Goal: Complete application form

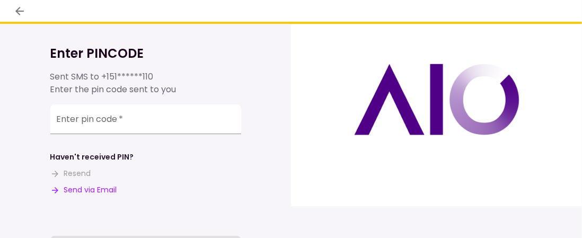
scroll to position [53, 0]
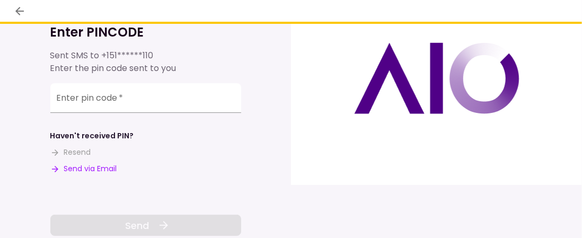
click at [109, 169] on button "Send via Email" at bounding box center [83, 168] width 67 height 11
click at [125, 108] on input "Enter pin code   *" at bounding box center [145, 98] width 191 height 30
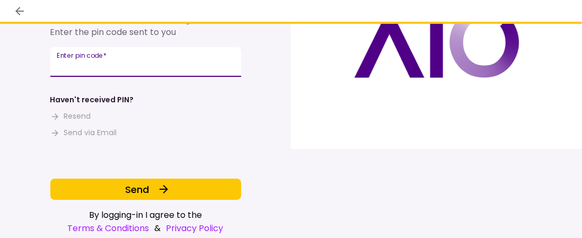
scroll to position [98, 0]
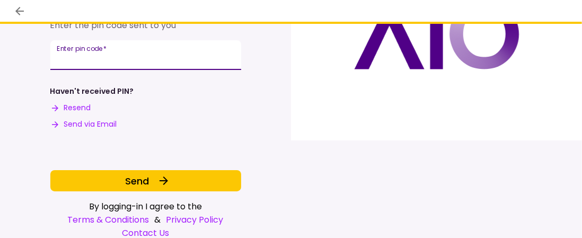
type input "**"
type input "******"
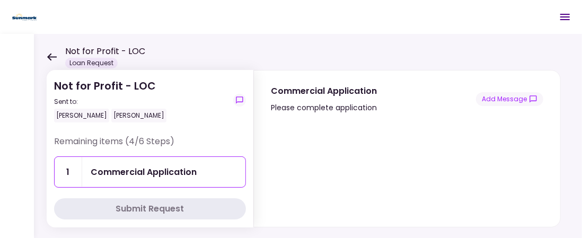
click at [175, 173] on div "Commercial Application" at bounding box center [144, 172] width 106 height 13
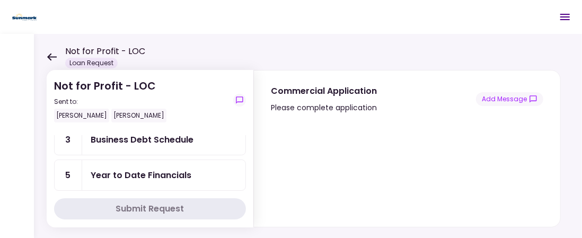
scroll to position [53, 0]
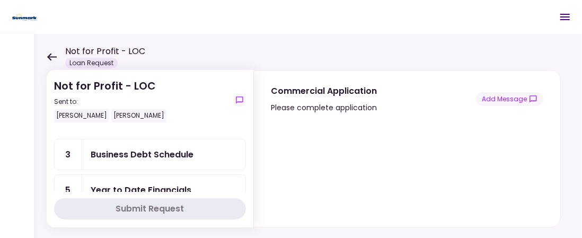
click at [187, 153] on div "Business Debt Schedule" at bounding box center [142, 154] width 103 height 13
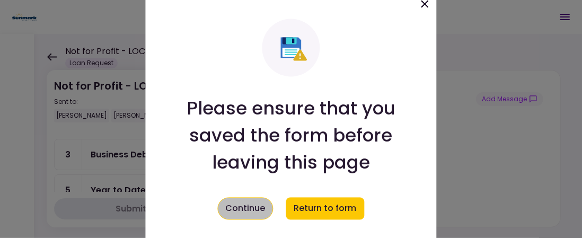
click at [243, 206] on button "Continue" at bounding box center [246, 208] width 56 height 22
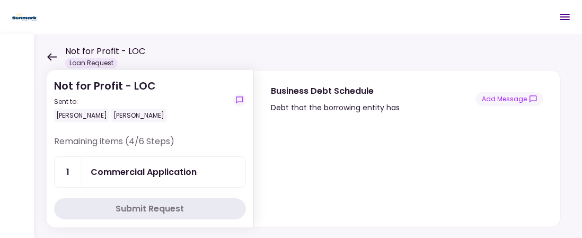
click at [119, 172] on div "Commercial Application" at bounding box center [144, 172] width 106 height 13
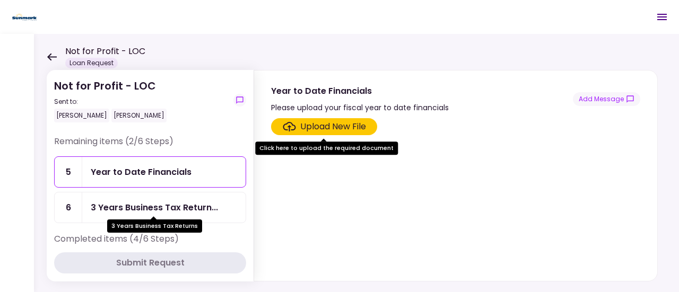
click at [181, 204] on div "3 Years Business Tax Return..." at bounding box center [154, 207] width 127 height 13
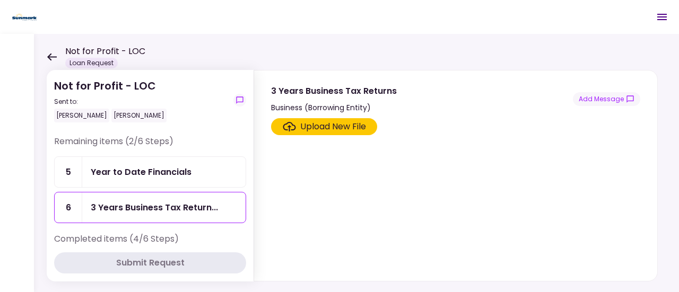
click at [181, 177] on div "Year to Date Financials" at bounding box center [141, 172] width 101 height 13
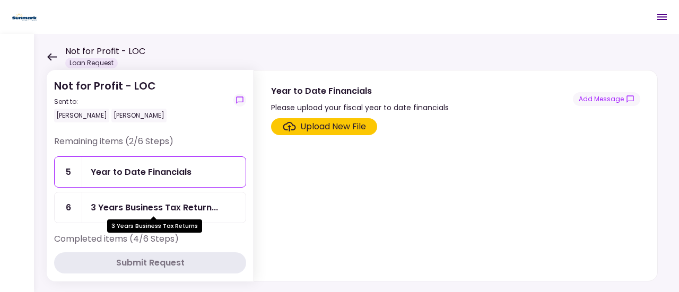
click at [188, 203] on div "3 Years Business Tax Return..." at bounding box center [154, 207] width 127 height 13
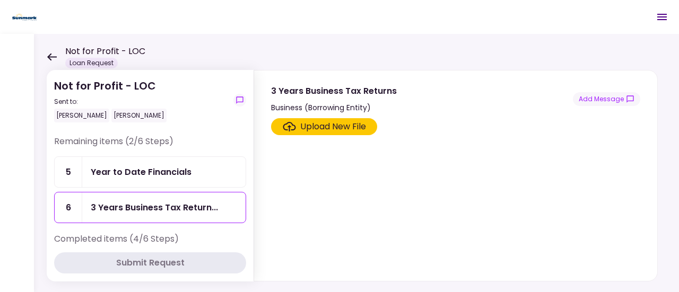
click at [197, 172] on div "Year to Date Financials" at bounding box center [164, 172] width 146 height 13
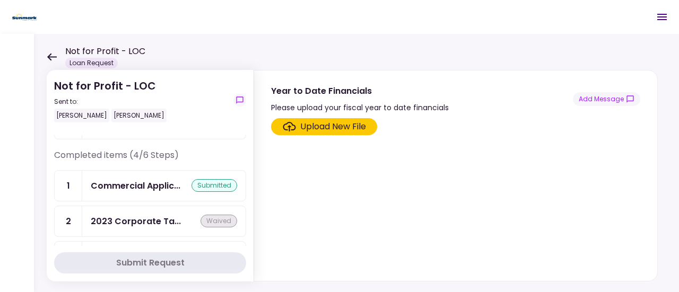
scroll to position [106, 0]
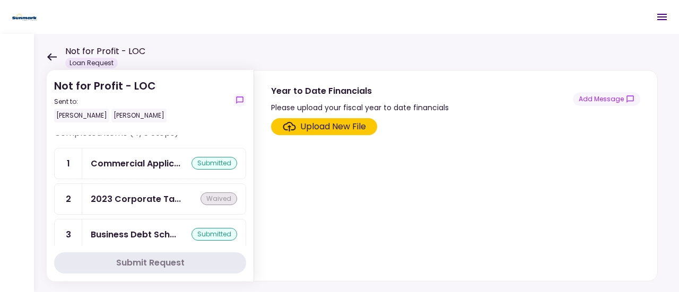
click at [185, 238] on button "Submit Request" at bounding box center [150, 262] width 192 height 21
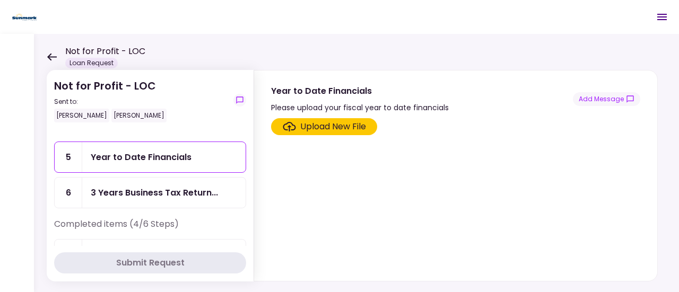
scroll to position [0, 0]
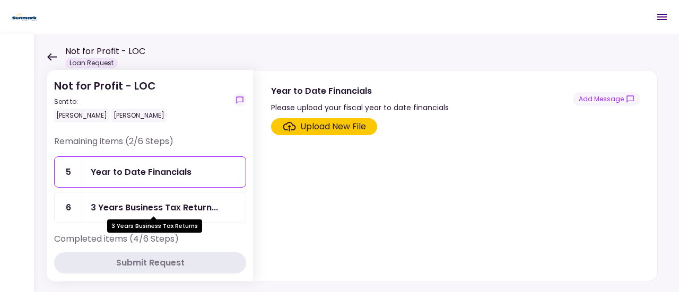
click at [197, 203] on div "3 Years Business Tax Return..." at bounding box center [154, 207] width 127 height 13
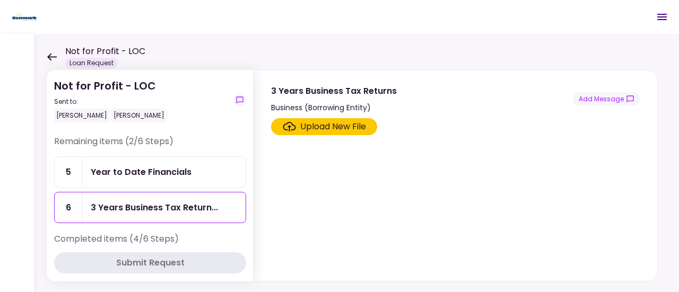
click at [187, 176] on div "Year to Date Financials" at bounding box center [141, 172] width 101 height 13
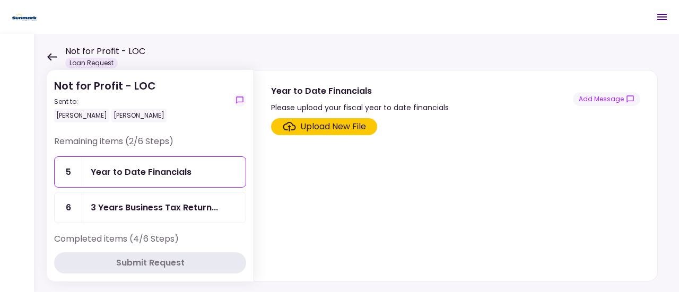
click at [296, 125] on div "Upload New File" at bounding box center [324, 126] width 83 height 13
click at [0, 0] on input "Upload New File" at bounding box center [0, 0] width 0 height 0
click at [53, 54] on icon at bounding box center [52, 57] width 10 height 8
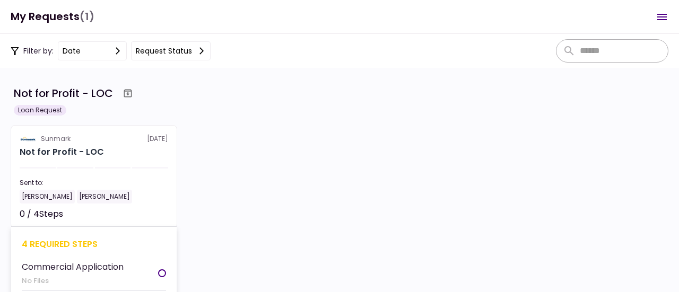
scroll to position [53, 0]
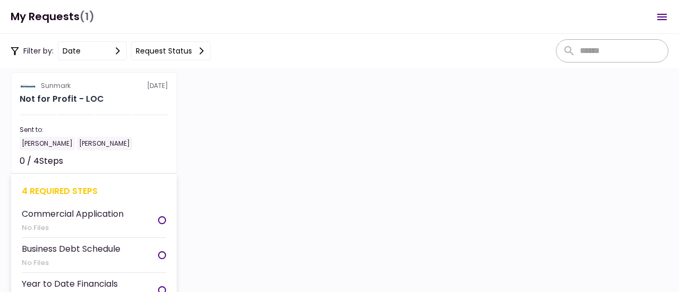
click at [45, 140] on div "[PERSON_NAME]" at bounding box center [47, 144] width 55 height 14
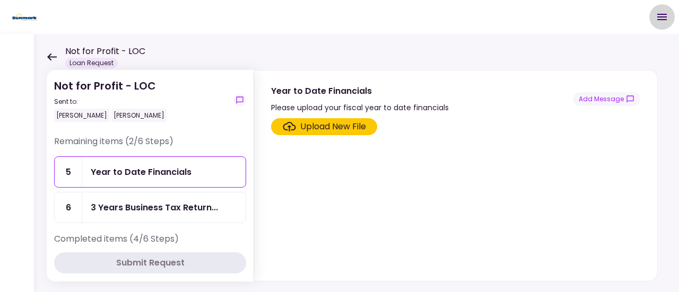
click at [582, 18] on icon "Open menu" at bounding box center [662, 17] width 13 height 13
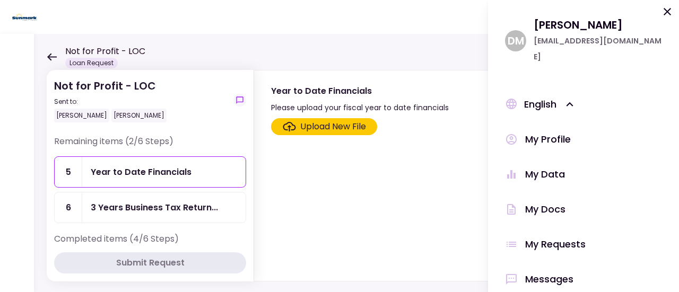
click at [565, 238] on div "My Profile My Data My Docs My Requests Messages Sign Out" at bounding box center [583, 217] width 157 height 210
click at [567, 238] on div "My Profile My Data My Docs My Requests Messages Sign Out" at bounding box center [583, 217] width 157 height 210
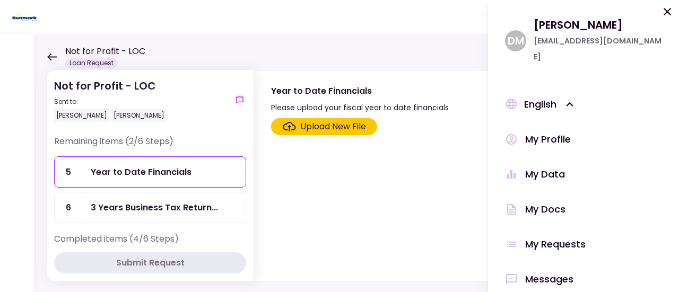
click at [567, 238] on div "My Profile My Data My Docs My Requests Messages Sign Out" at bounding box center [583, 217] width 157 height 210
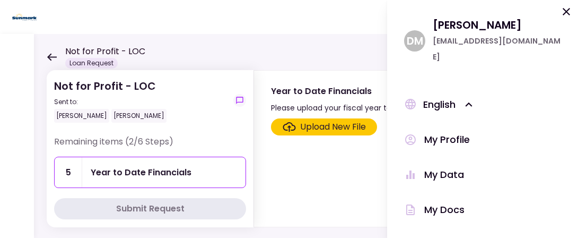
drag, startPoint x: 452, startPoint y: 30, endPoint x: 487, endPoint y: 28, distance: 35.1
click at [452, 30] on div "[PERSON_NAME]" at bounding box center [497, 25] width 128 height 16
click at [567, 13] on icon at bounding box center [566, 11] width 13 height 13
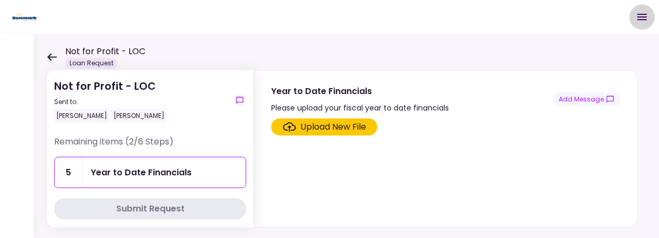
click at [582, 15] on icon "Open menu" at bounding box center [641, 17] width 13 height 13
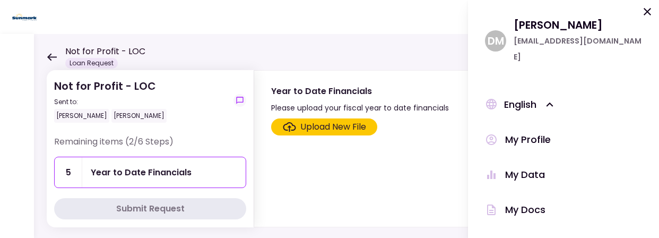
click at [535, 132] on div "My Profile" at bounding box center [528, 140] width 46 height 16
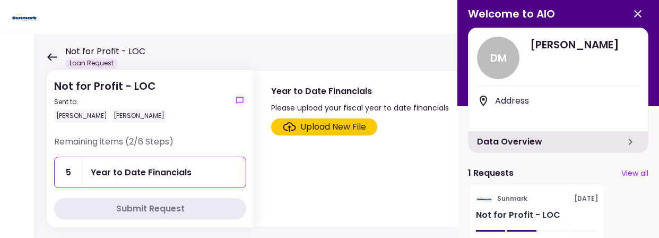
click at [582, 15] on icon "button" at bounding box center [637, 13] width 13 height 13
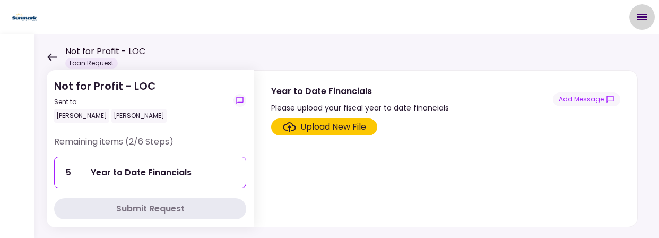
click at [582, 18] on icon "Open menu" at bounding box center [641, 17] width 13 height 13
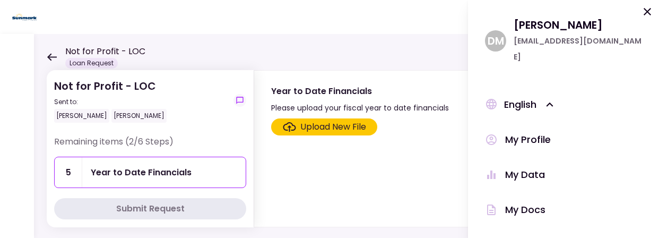
click at [528, 202] on div "My Docs" at bounding box center [525, 210] width 40 height 16
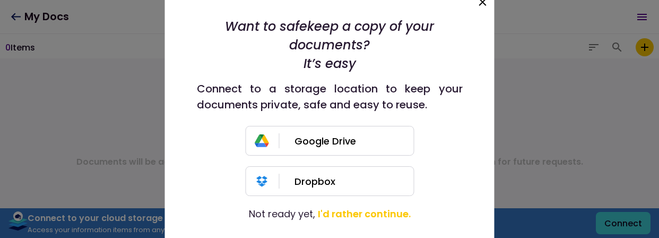
click at [481, 2] on icon at bounding box center [482, 1] width 7 height 7
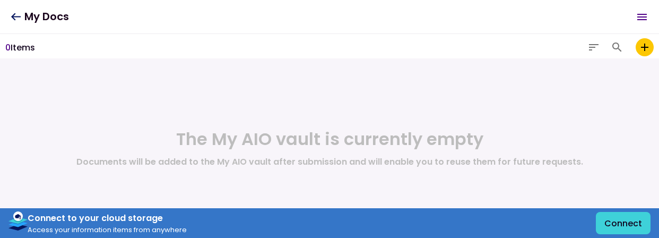
click at [13, 16] on icon at bounding box center [16, 16] width 10 height 7
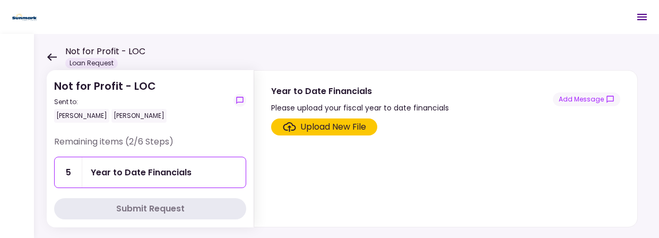
click at [53, 55] on icon at bounding box center [52, 57] width 10 height 8
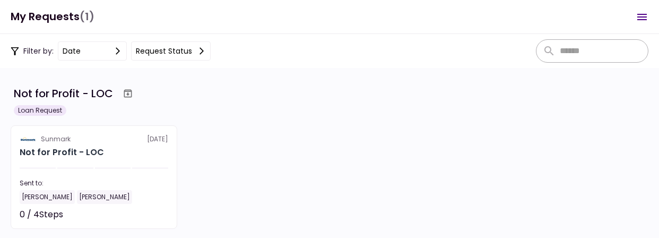
click at [41, 110] on div "Loan Request" at bounding box center [40, 110] width 53 height 11
click at [582, 14] on icon "Open menu" at bounding box center [641, 17] width 13 height 13
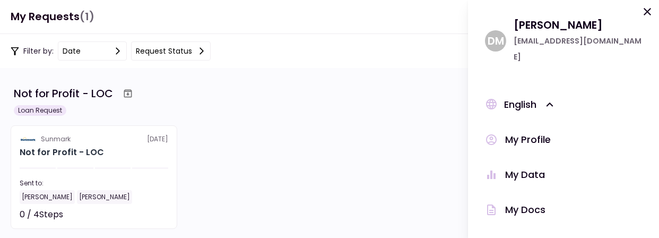
click at [551, 98] on icon at bounding box center [550, 105] width 14 height 14
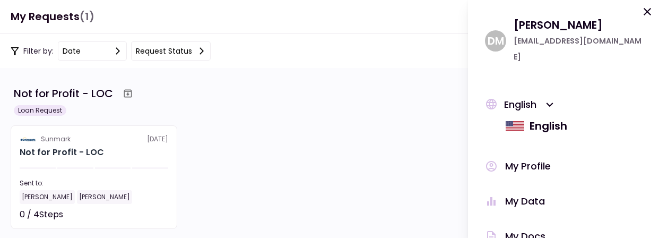
drag, startPoint x: 646, startPoint y: 8, endPoint x: 637, endPoint y: 19, distance: 13.9
click at [582, 10] on icon at bounding box center [647, 11] width 13 height 13
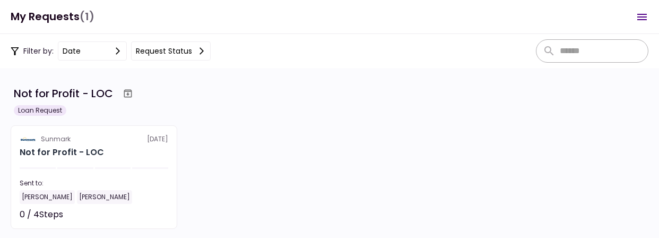
click at [162, 49] on button "Request status" at bounding box center [171, 50] width 80 height 19
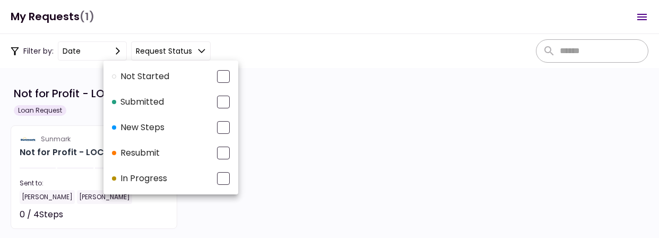
click at [72, 55] on div at bounding box center [329, 119] width 659 height 238
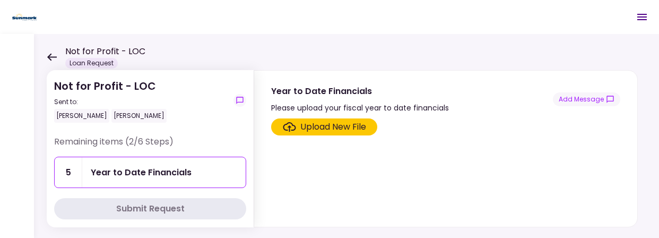
click at [50, 56] on icon at bounding box center [52, 57] width 10 height 8
